Goal: Share content

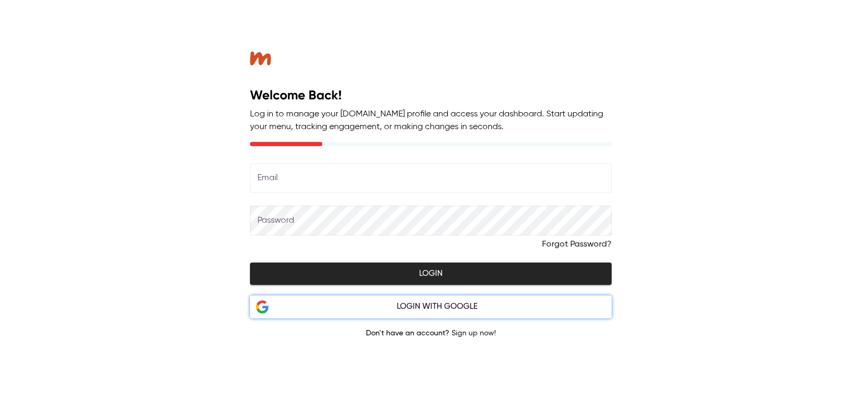
click at [436, 303] on div "Login with Google" at bounding box center [437, 307] width 337 height 14
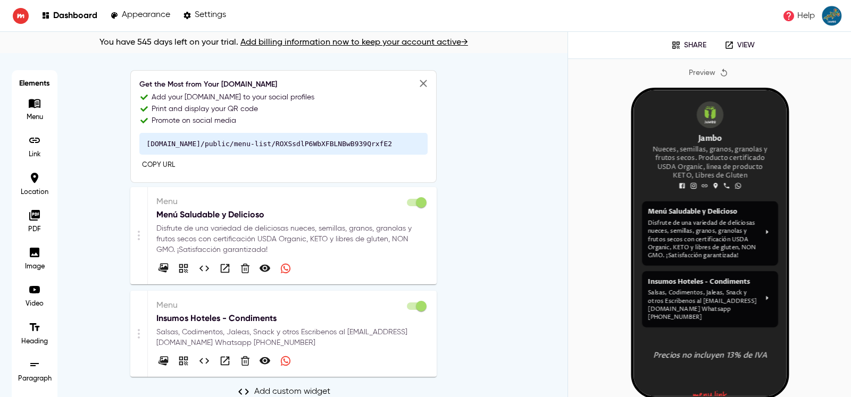
click at [296, 232] on p "Disfrute de una variedad de deliciosas nueces, semillas, granos, granolas y fru…" at bounding box center [292, 239] width 272 height 32
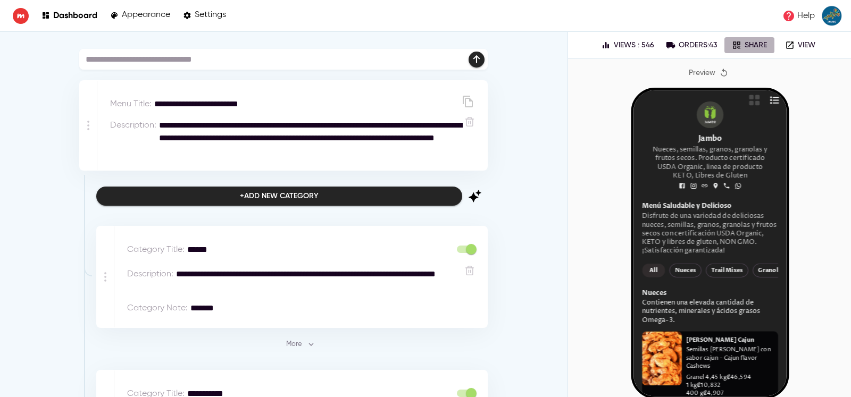
click at [748, 46] on p "Share" at bounding box center [756, 45] width 22 height 9
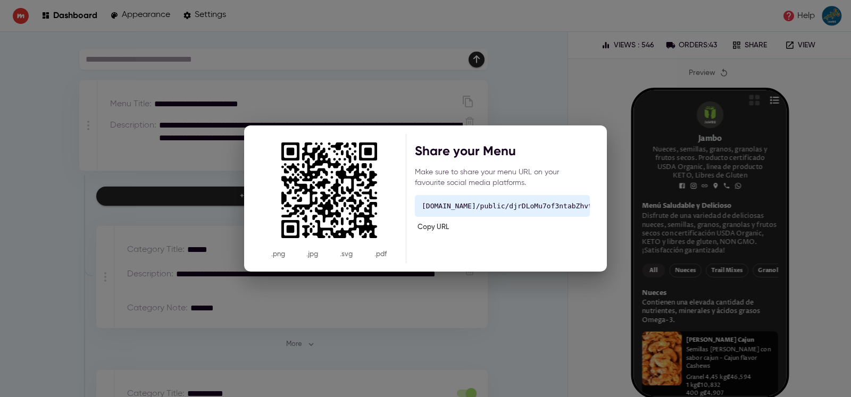
click at [437, 228] on span "Copy URL" at bounding box center [432, 228] width 31 height 12
